Goal: Obtain resource: Obtain resource

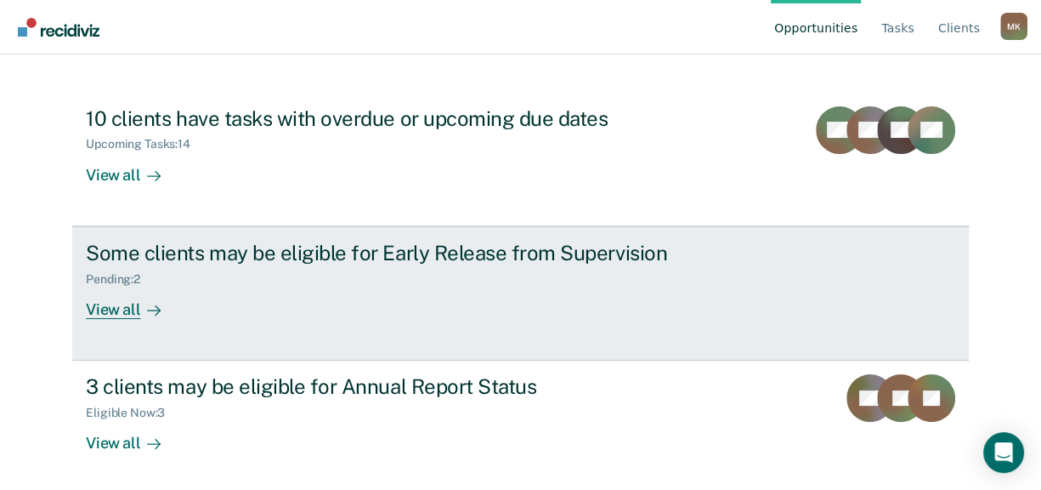
scroll to position [164, 0]
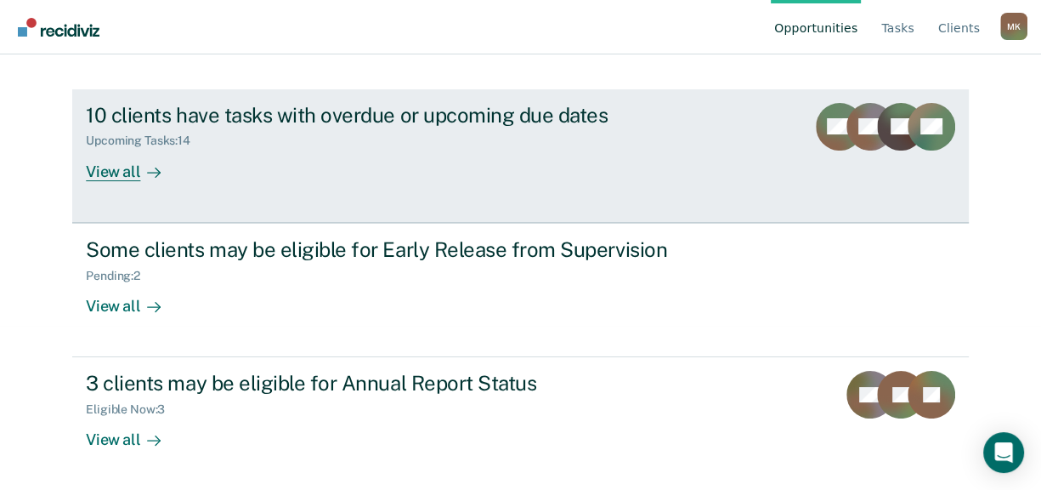
click at [116, 169] on div "View all" at bounding box center [133, 164] width 95 height 33
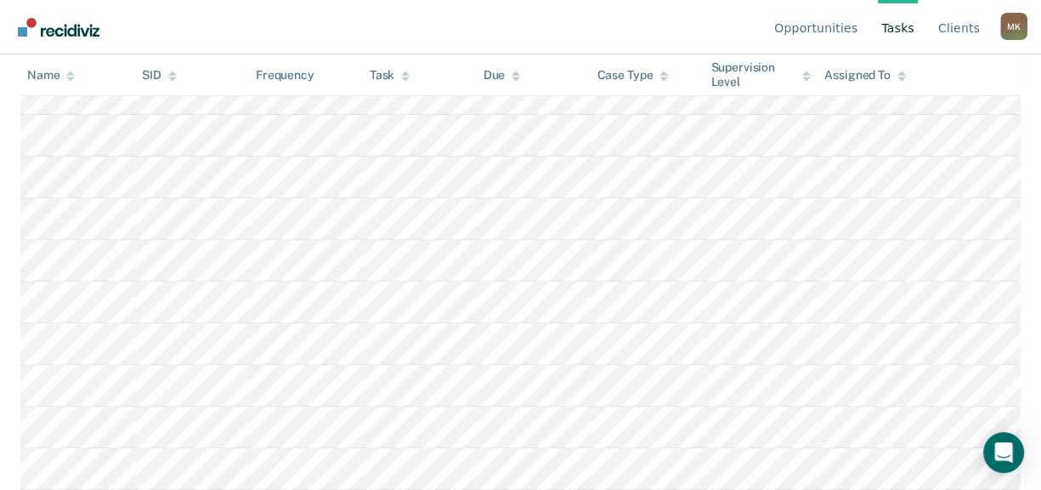
scroll to position [126, 0]
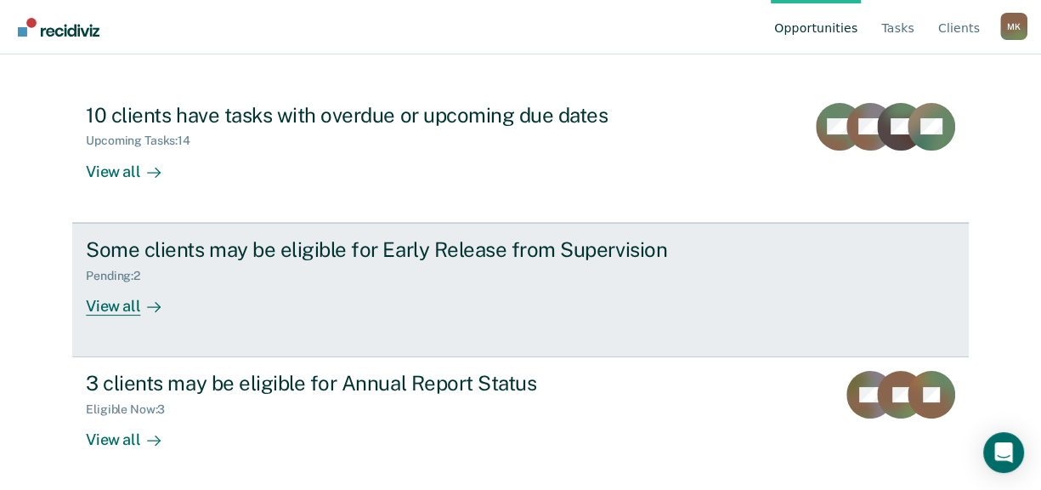
click at [103, 314] on div "View all" at bounding box center [133, 298] width 95 height 33
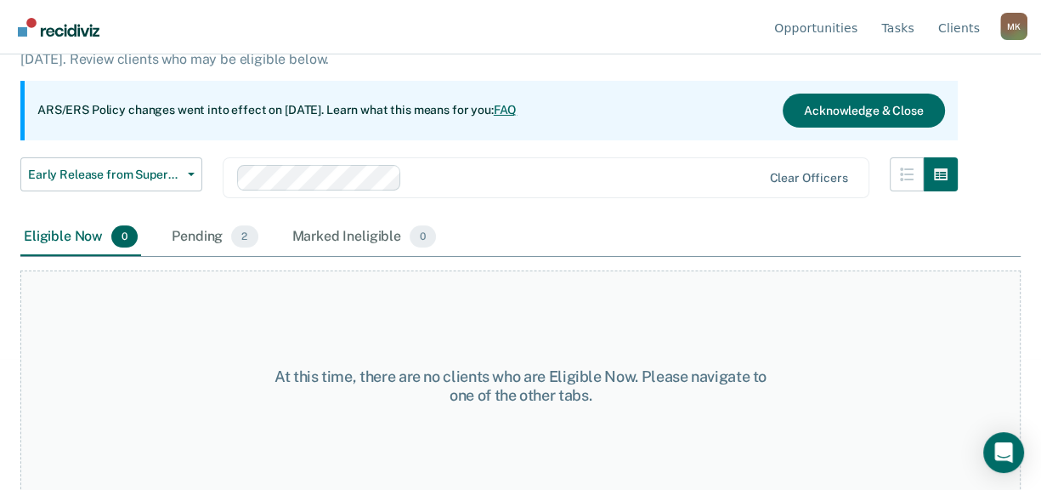
scroll to position [141, 0]
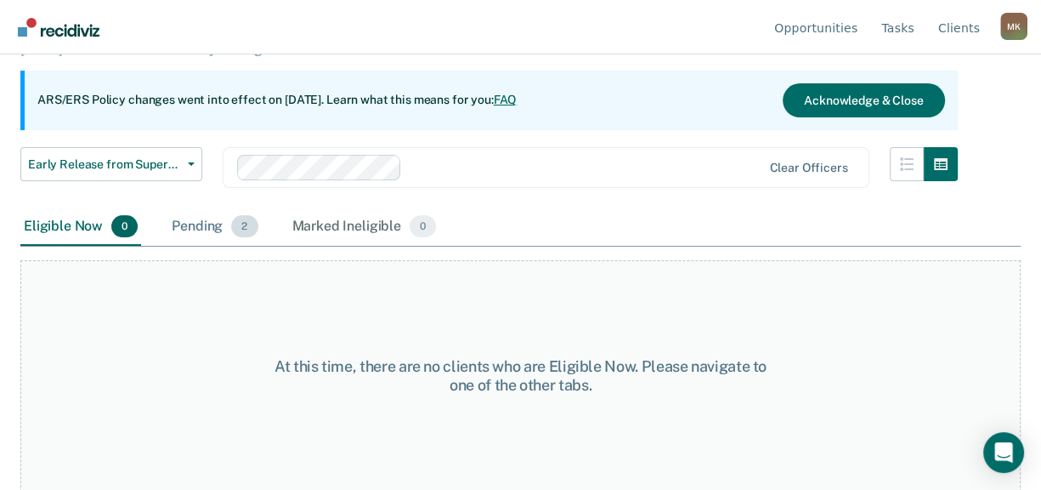
click at [190, 226] on div "Pending 2" at bounding box center [214, 226] width 93 height 37
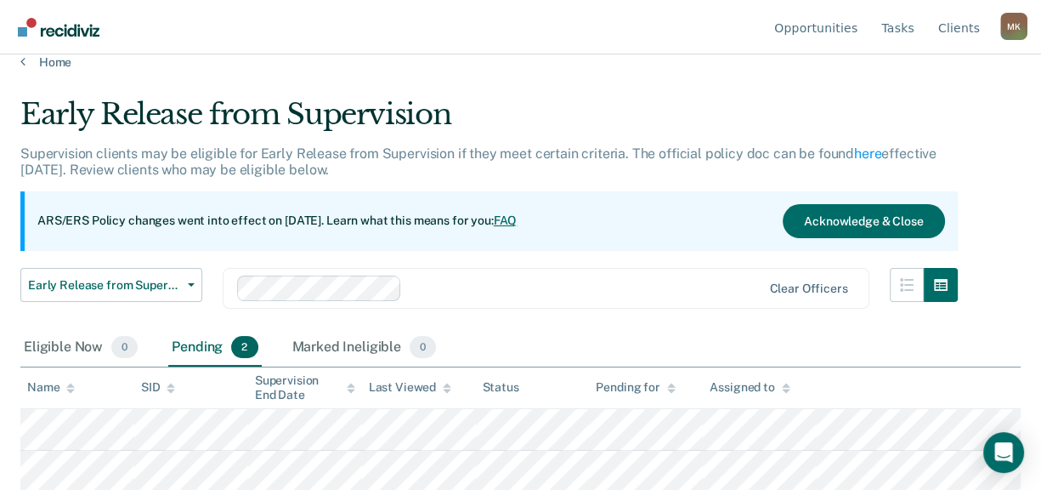
scroll to position [164, 0]
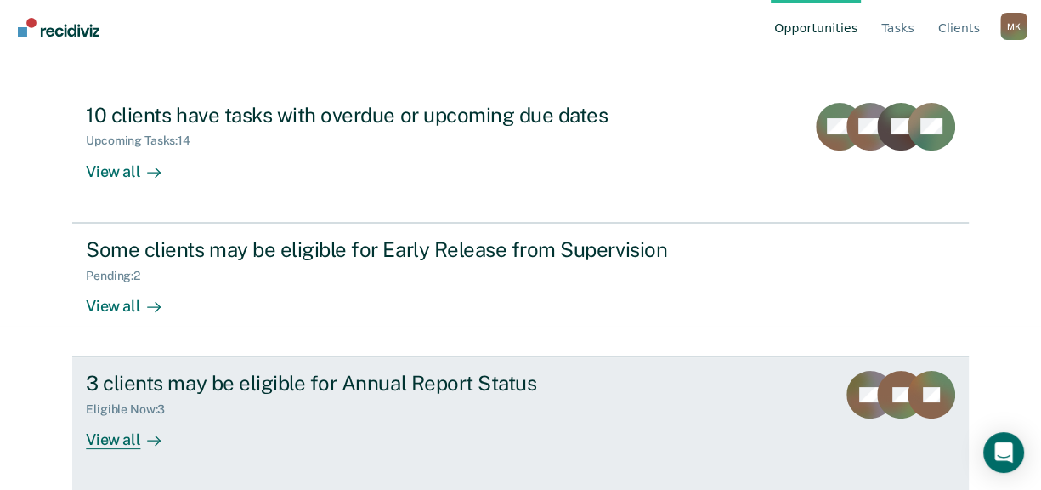
click at [114, 439] on div "View all" at bounding box center [133, 433] width 95 height 33
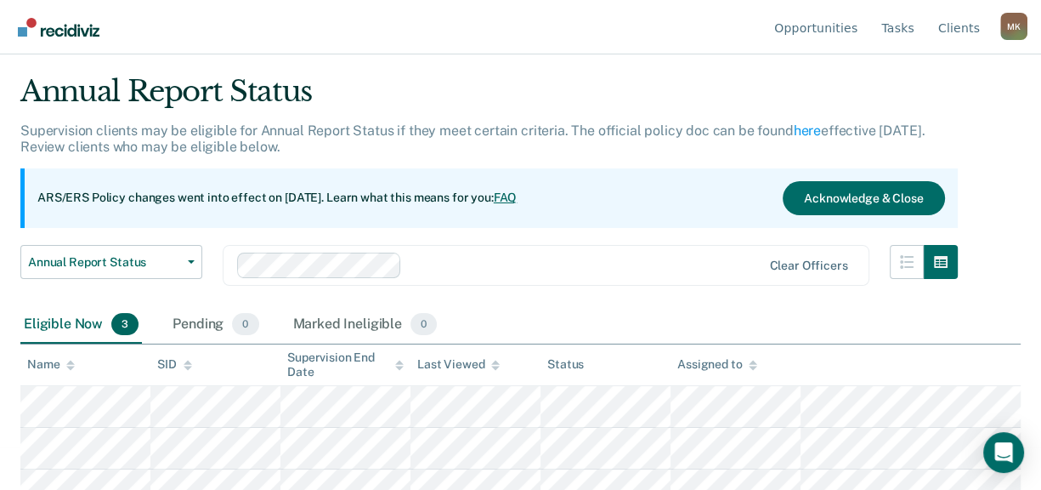
scroll to position [63, 0]
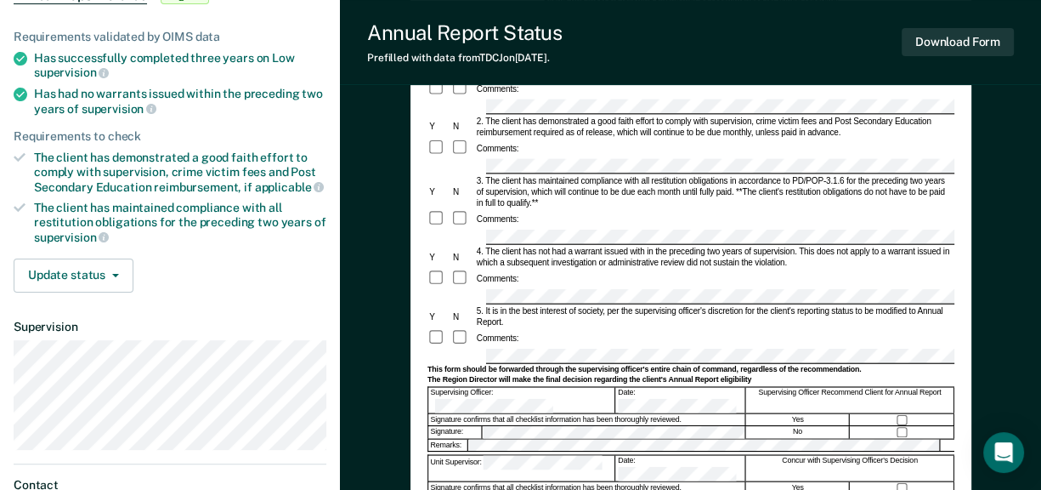
scroll to position [175, 0]
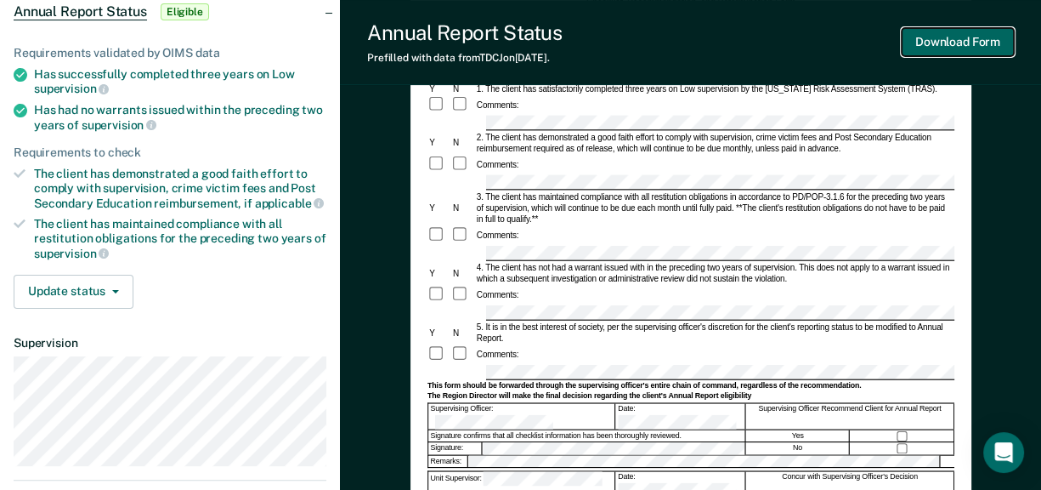
click at [981, 42] on button "Download Form" at bounding box center [958, 42] width 112 height 28
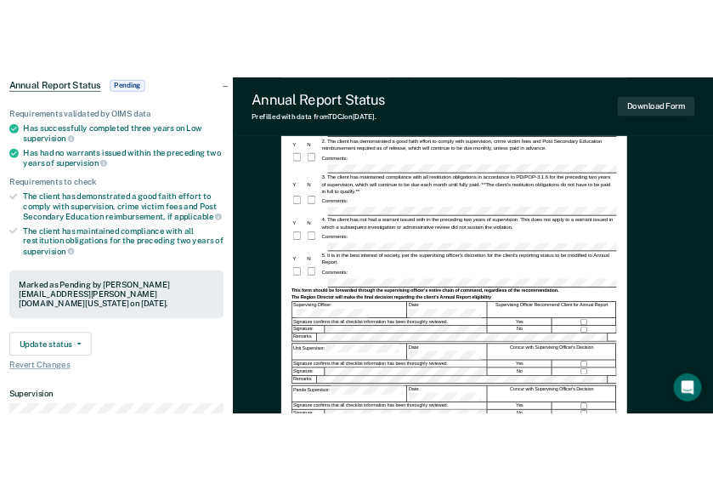
scroll to position [0, 0]
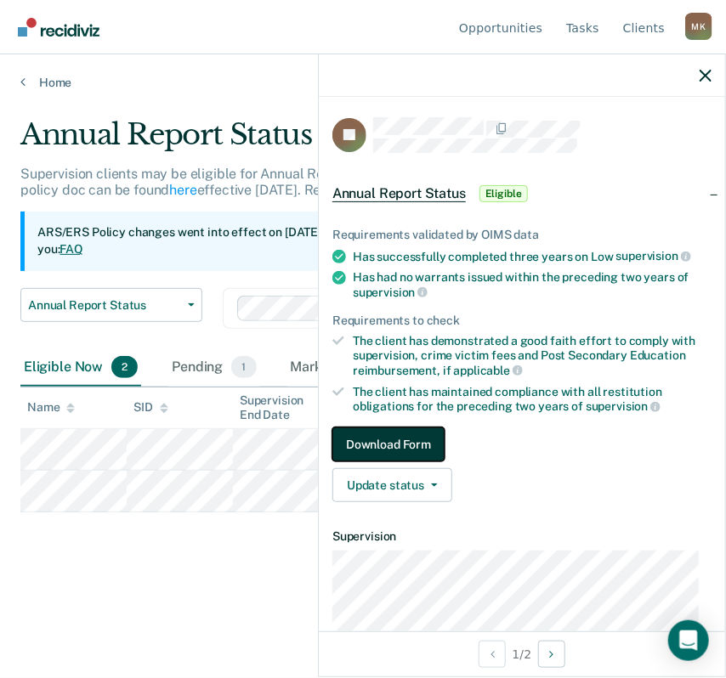
click at [404, 437] on button "Download Form" at bounding box center [388, 445] width 112 height 34
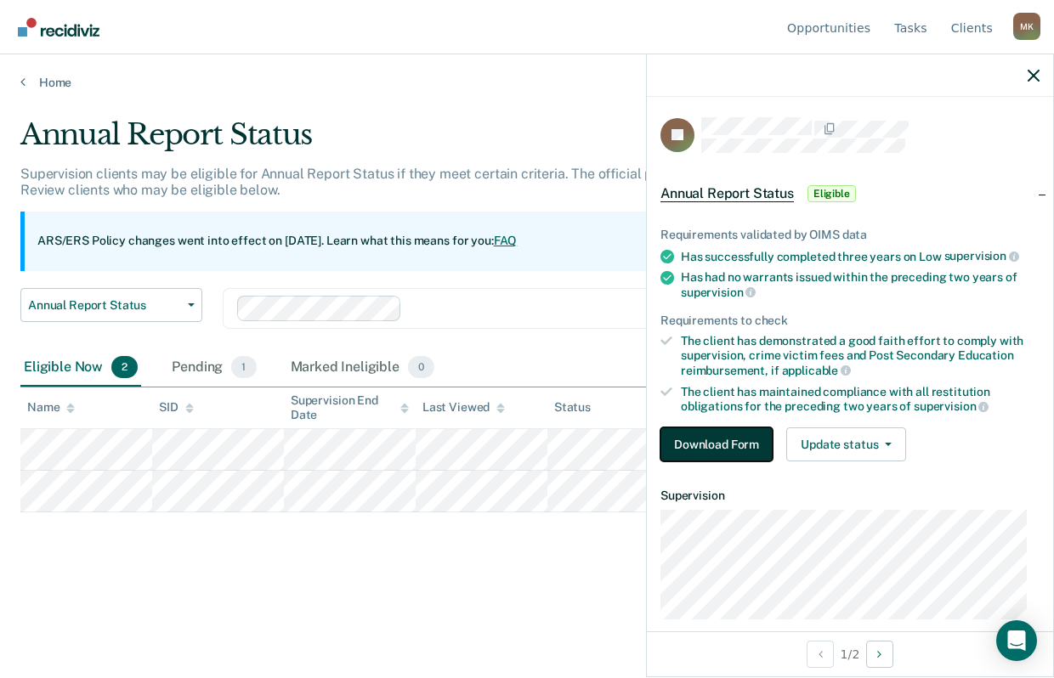
click at [703, 435] on button "Download Form" at bounding box center [717, 445] width 112 height 34
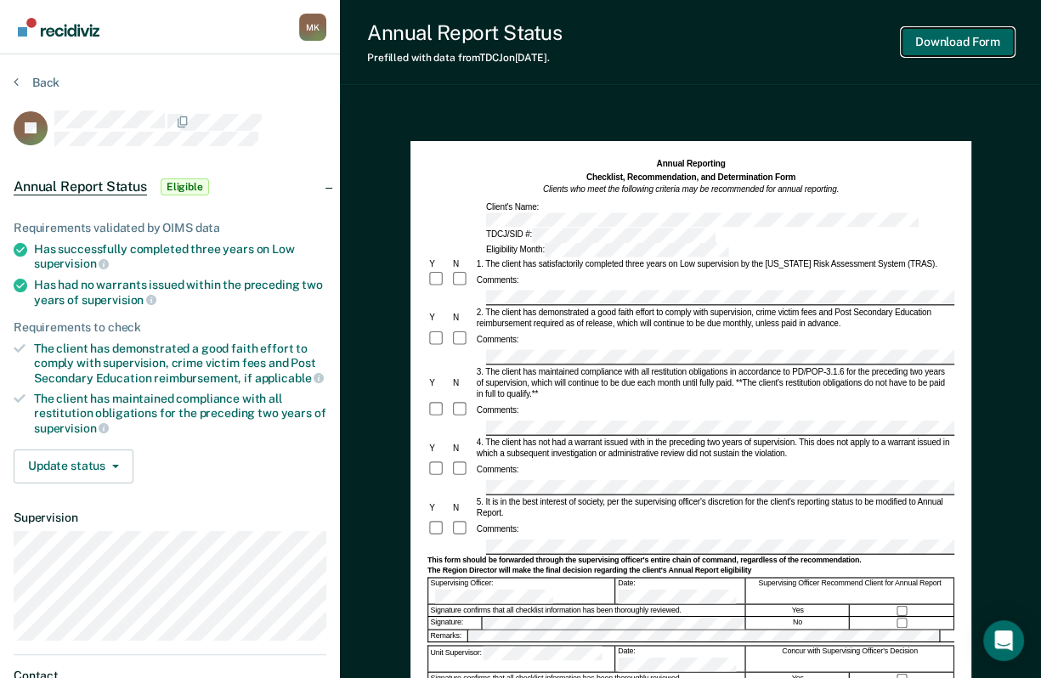
click at [967, 48] on button "Download Form" at bounding box center [958, 42] width 112 height 28
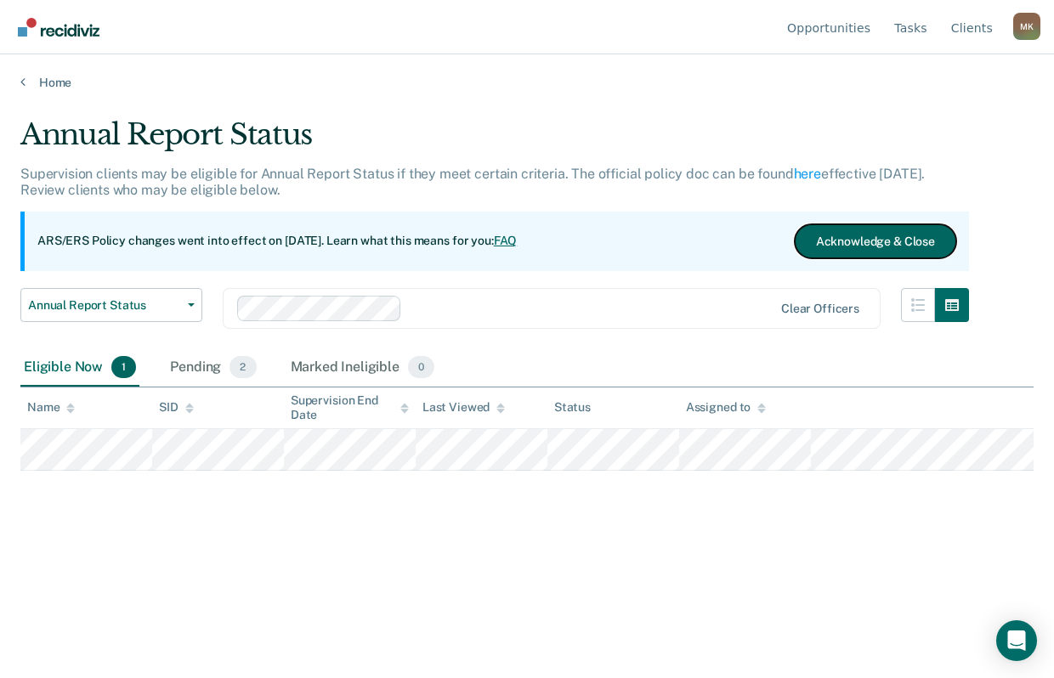
click at [882, 235] on button "Acknowledge & Close" at bounding box center [876, 241] width 162 height 34
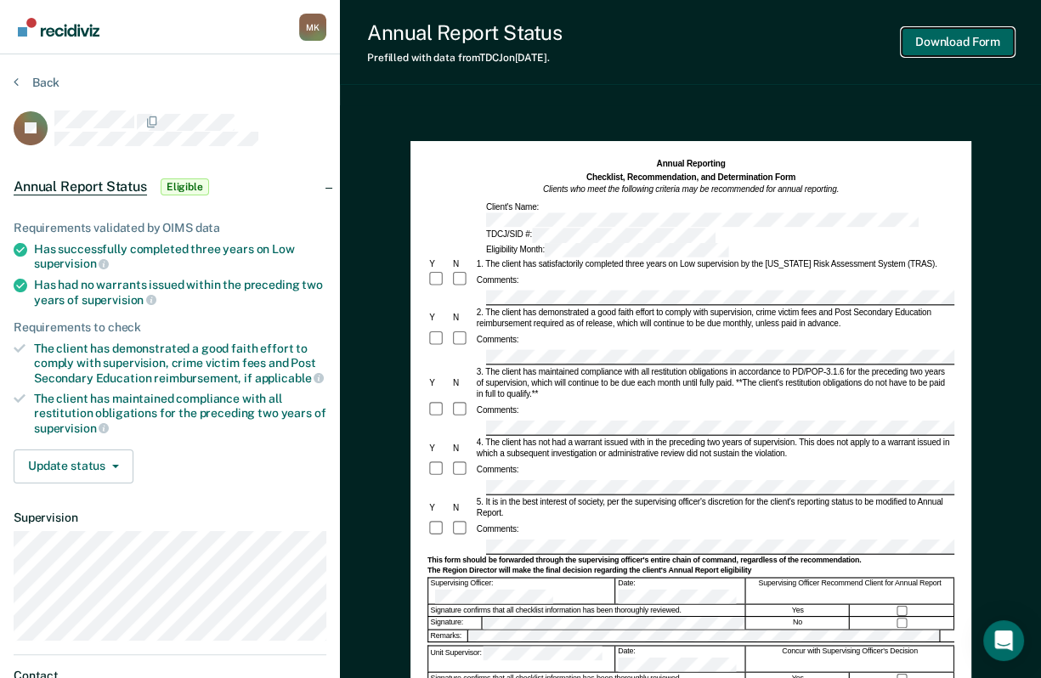
click at [953, 52] on button "Download Form" at bounding box center [958, 42] width 112 height 28
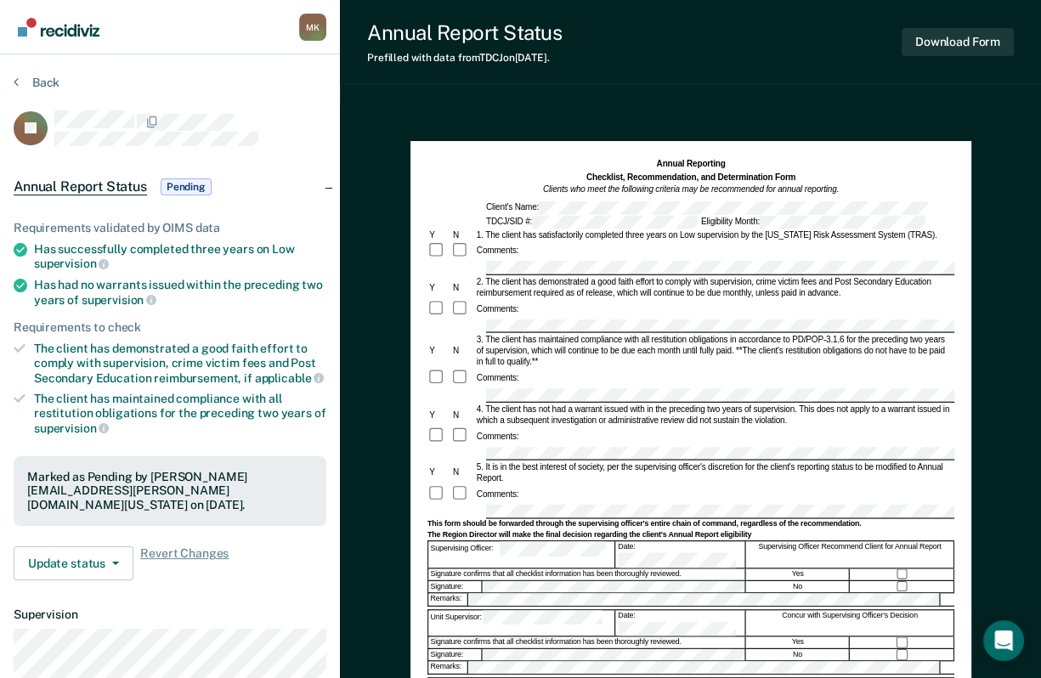
click at [94, 42] on link "Go to Recidiviz Home" at bounding box center [59, 27] width 90 height 54
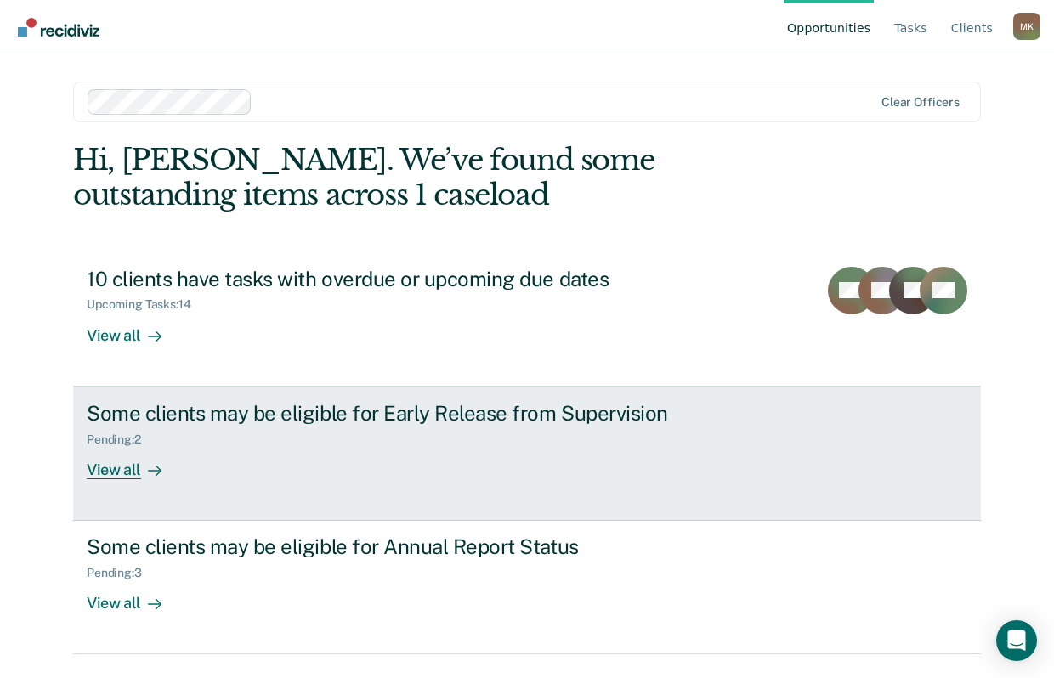
click at [117, 473] on div "View all" at bounding box center [134, 462] width 95 height 33
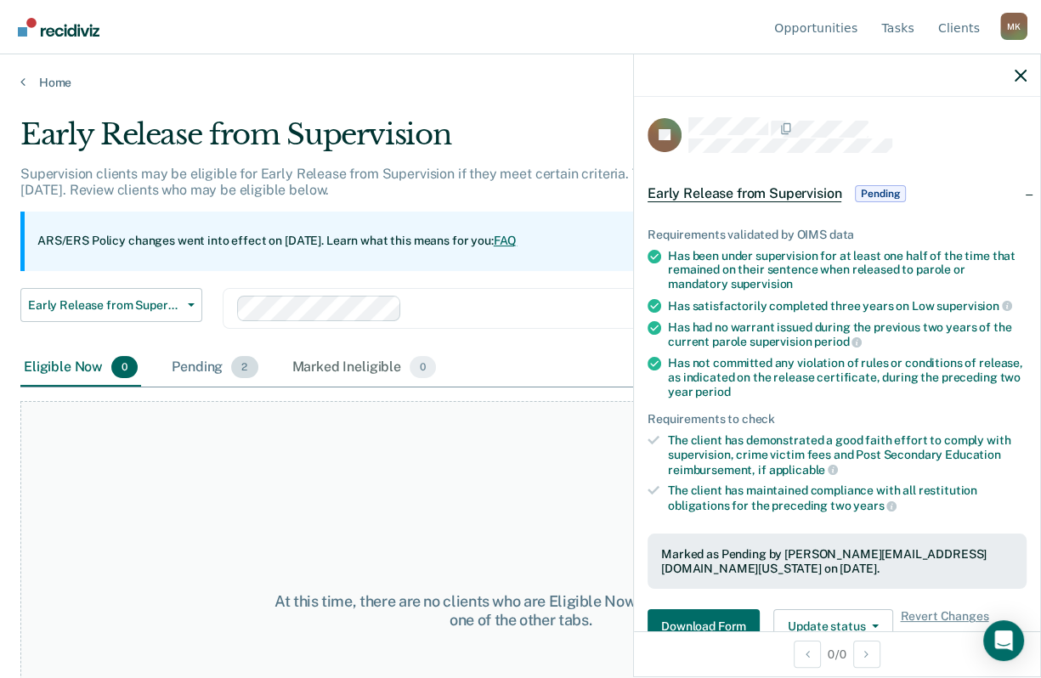
click at [218, 363] on div "Pending 2" at bounding box center [214, 367] width 93 height 37
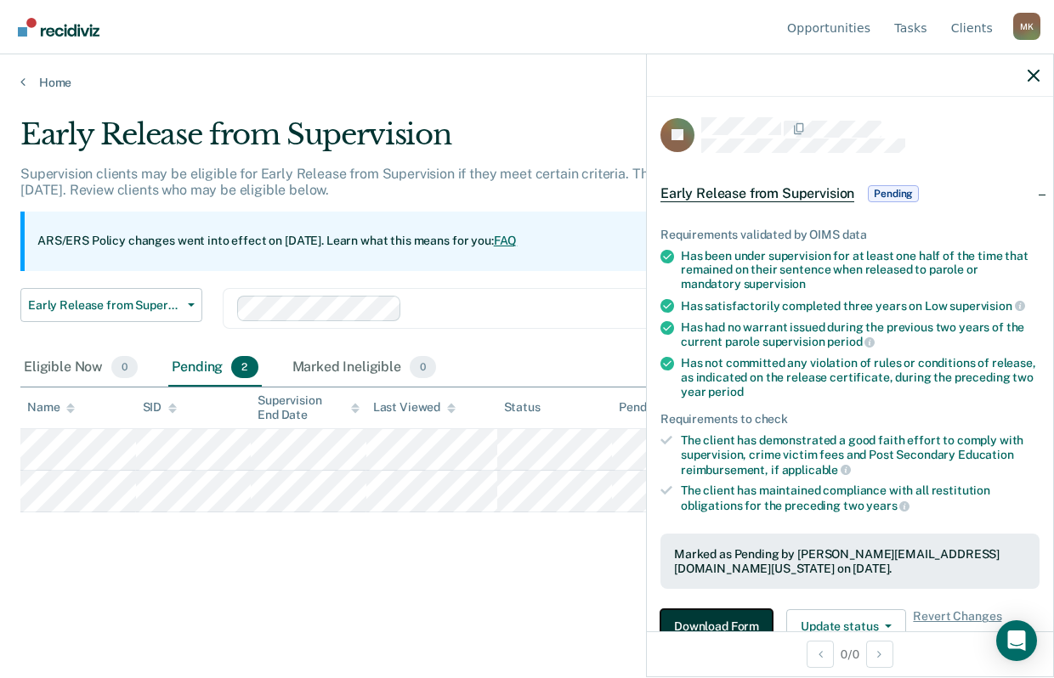
click at [706, 489] on button "Download Form" at bounding box center [717, 627] width 112 height 34
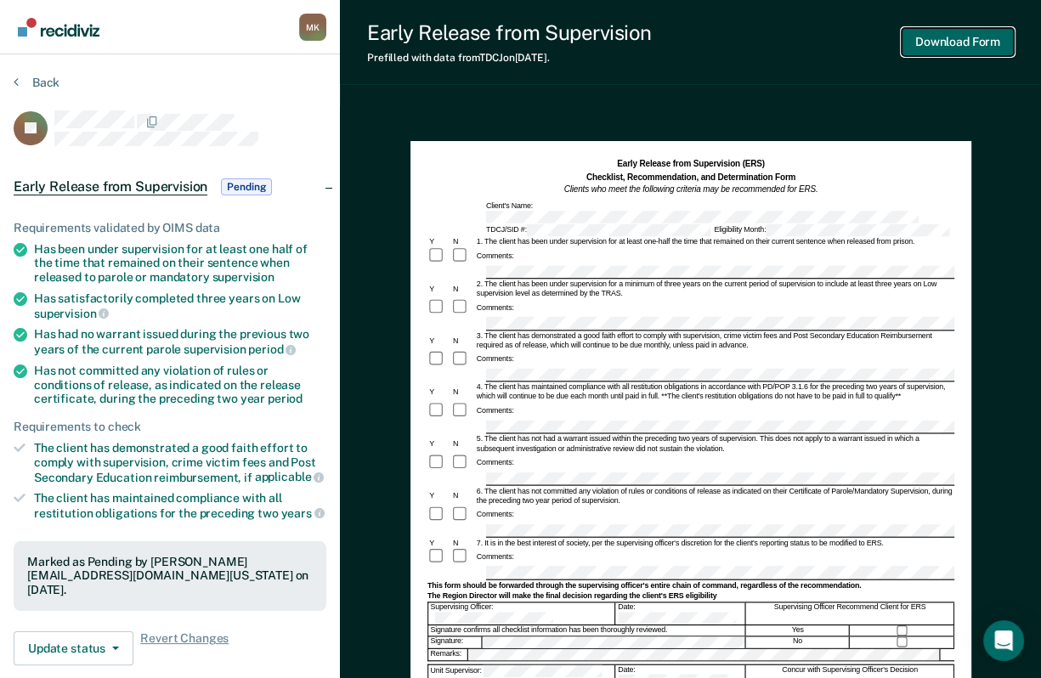
click at [978, 48] on button "Download Form" at bounding box center [958, 42] width 112 height 28
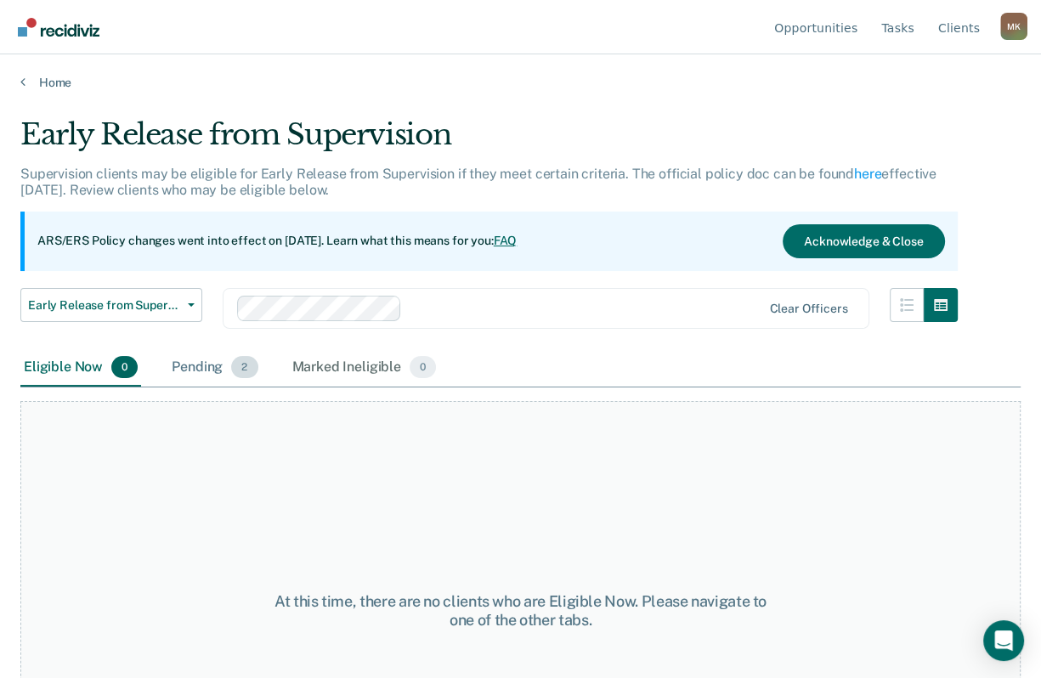
click at [207, 366] on div "Pending 2" at bounding box center [214, 367] width 93 height 37
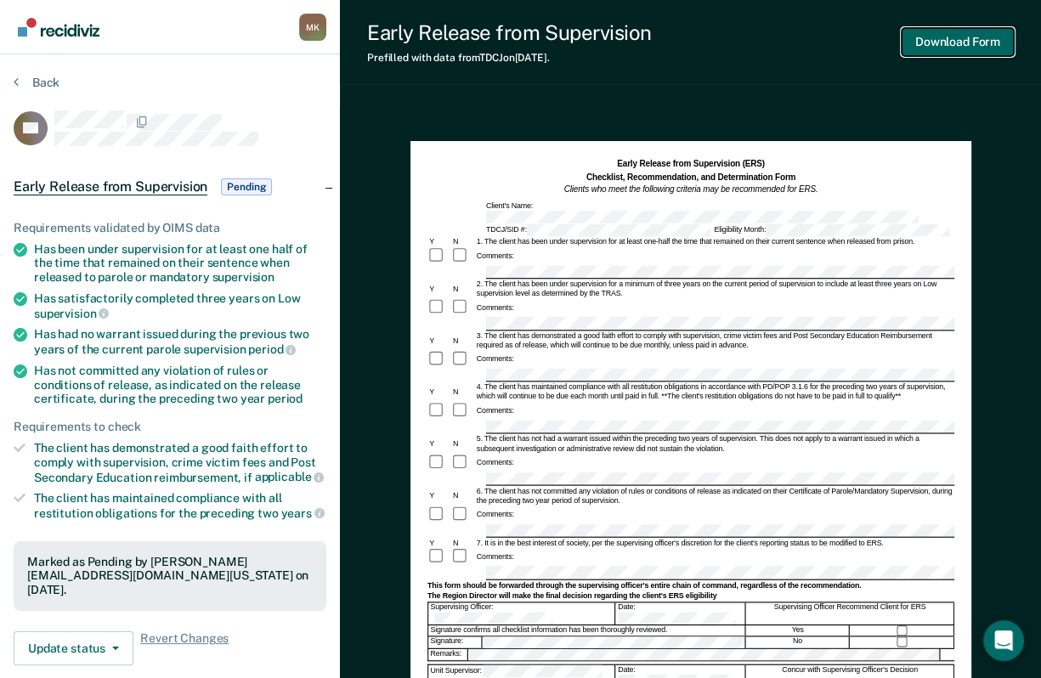
click at [938, 45] on button "Download Form" at bounding box center [958, 42] width 112 height 28
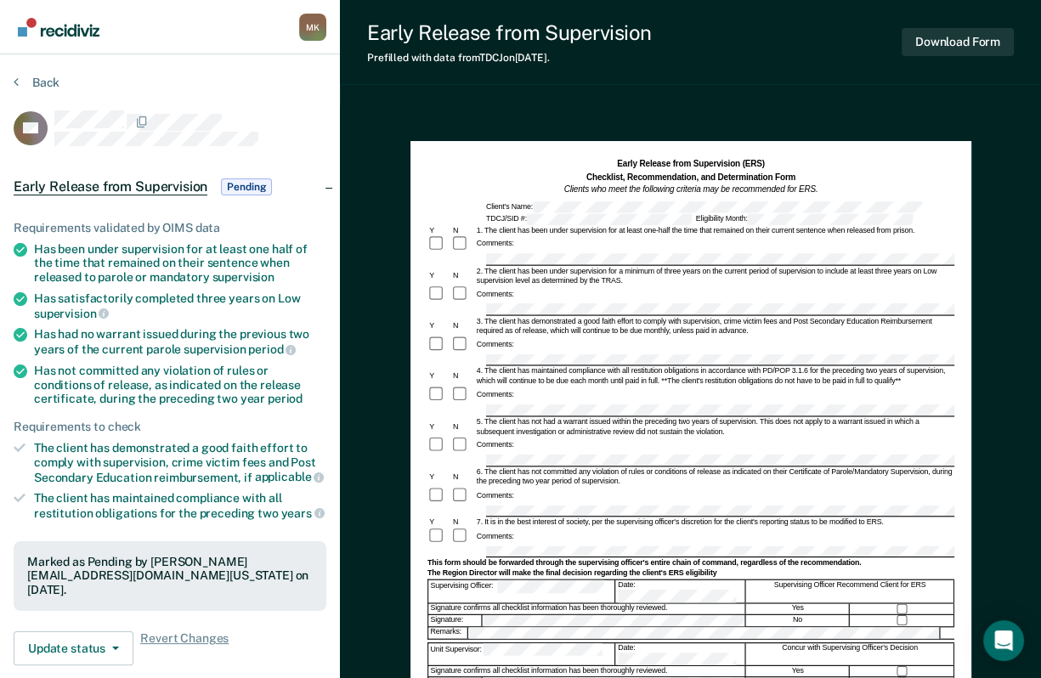
click at [62, 42] on link "Go to Recidiviz Home" at bounding box center [59, 27] width 90 height 54
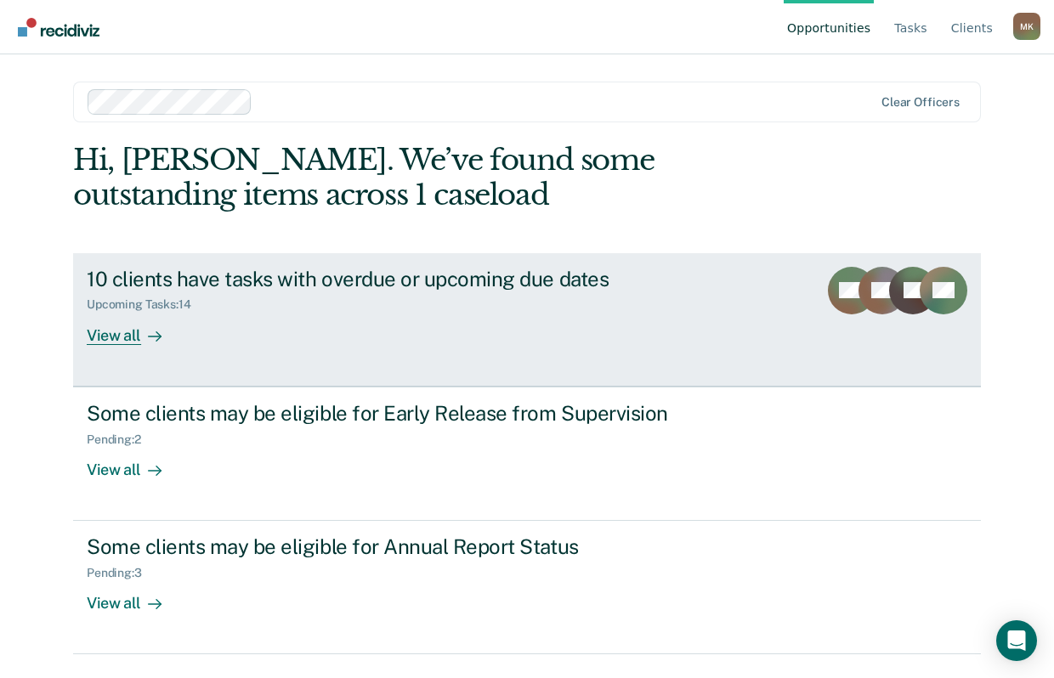
click at [347, 276] on div "10 clients have tasks with overdue or upcoming due dates" at bounding box center [385, 279] width 597 height 25
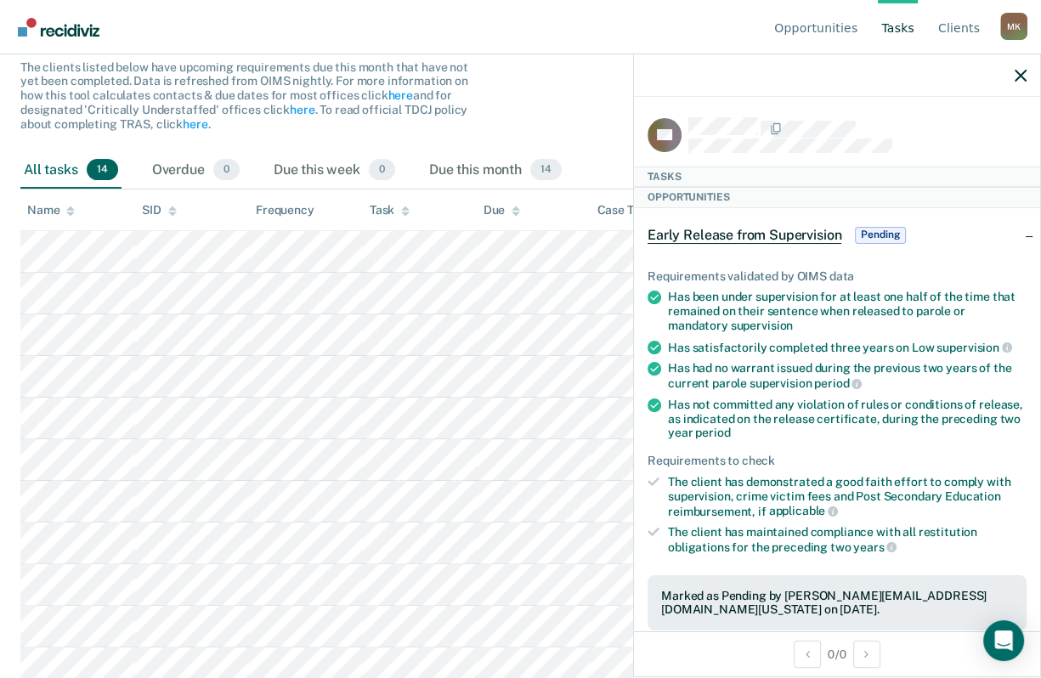
scroll to position [170, 0]
click at [1021, 77] on icon "button" at bounding box center [1021, 76] width 12 height 12
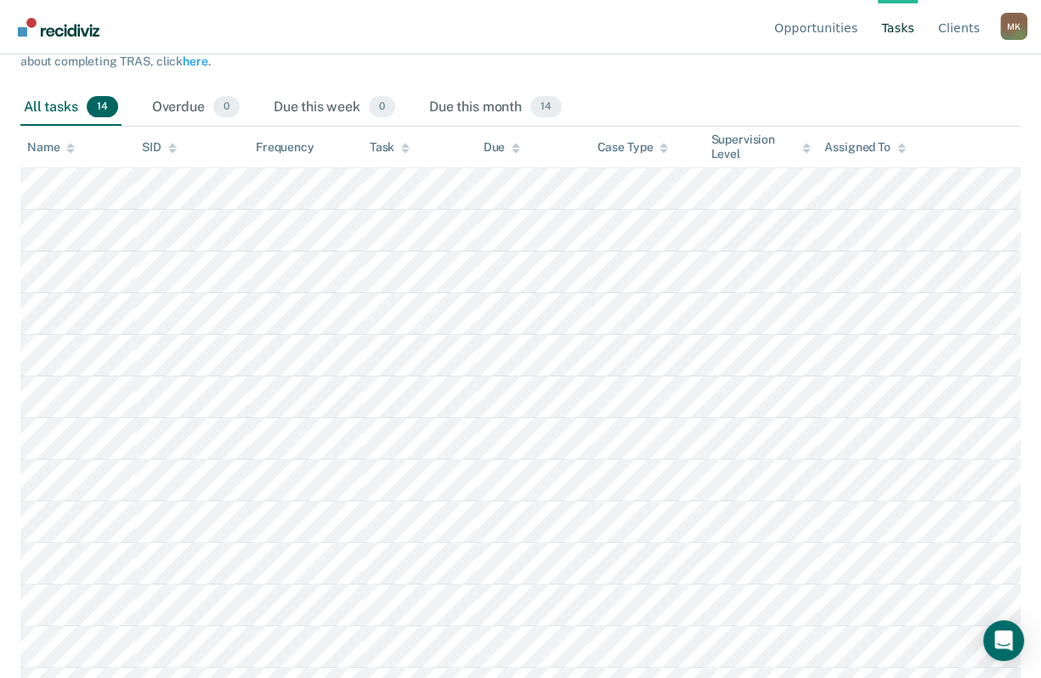
scroll to position [255, 0]
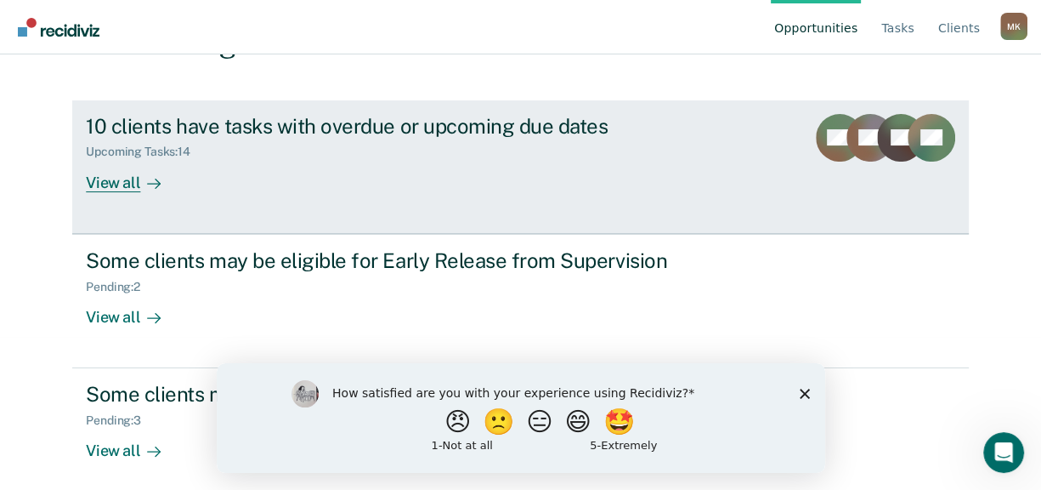
scroll to position [164, 0]
